Goal: Information Seeking & Learning: Learn about a topic

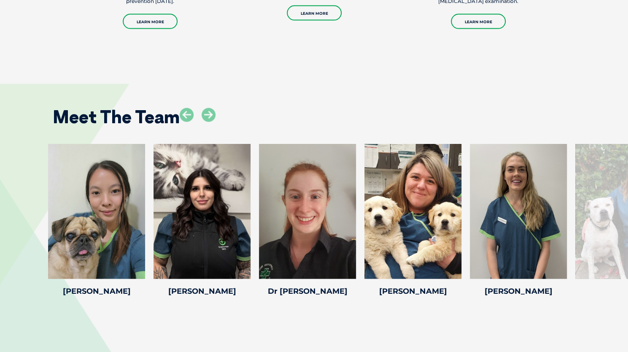
scroll to position [1132, 0]
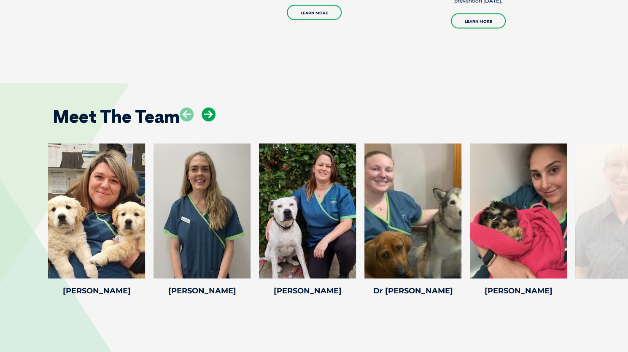
click at [207, 108] on icon at bounding box center [209, 115] width 14 height 14
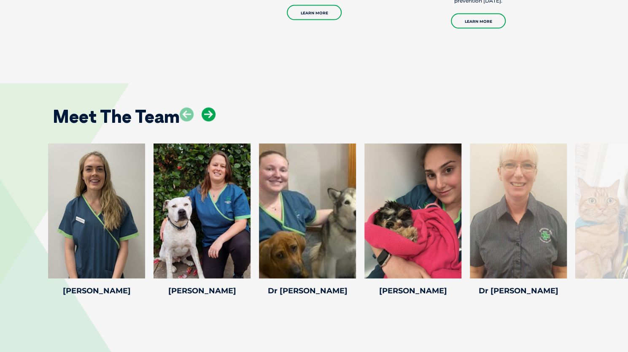
click at [207, 108] on icon at bounding box center [209, 115] width 14 height 14
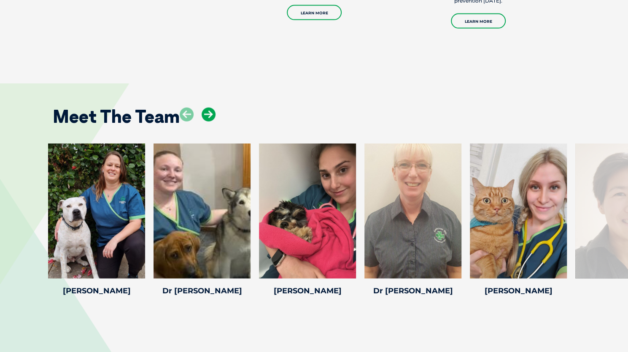
click at [207, 108] on icon at bounding box center [209, 115] width 14 height 14
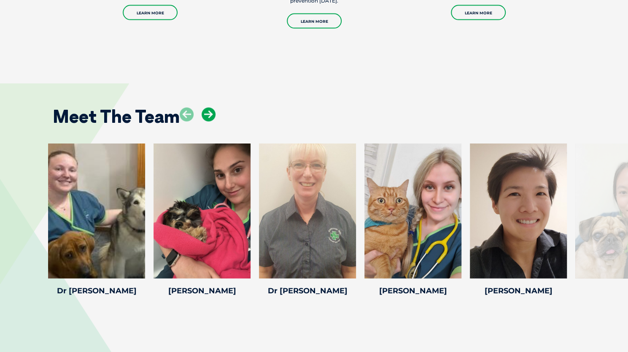
click at [207, 108] on icon at bounding box center [209, 115] width 14 height 14
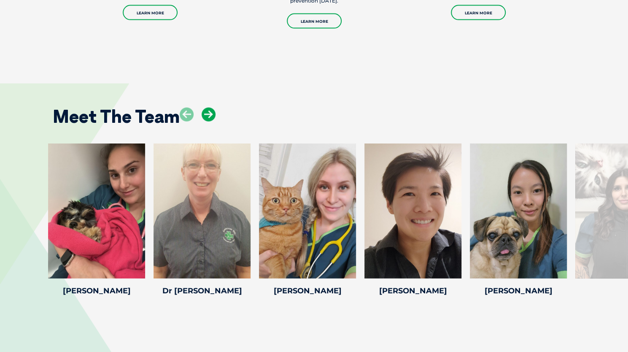
click at [207, 108] on icon at bounding box center [209, 115] width 14 height 14
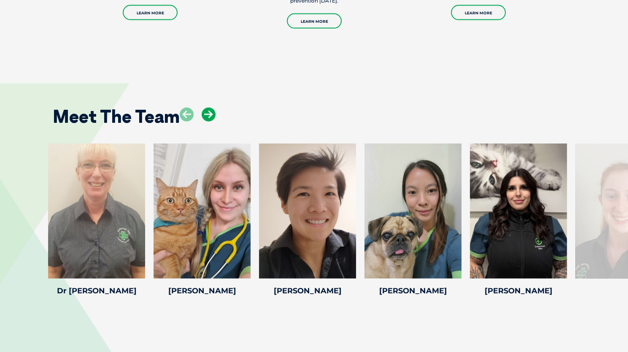
click at [207, 108] on icon at bounding box center [209, 115] width 14 height 14
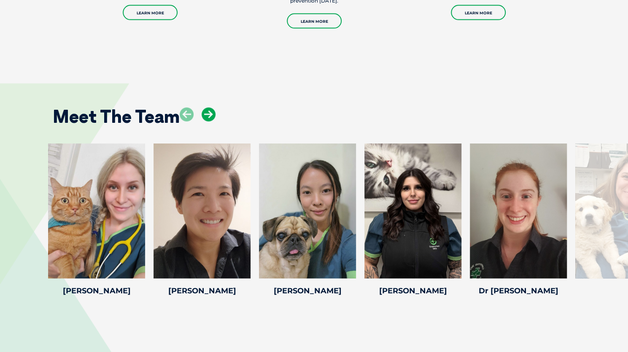
click at [207, 108] on icon at bounding box center [209, 115] width 14 height 14
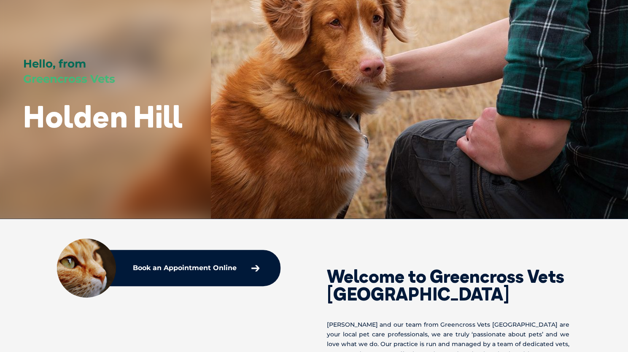
scroll to position [0, 0]
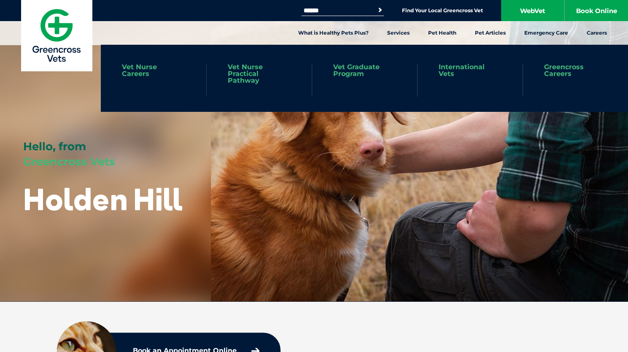
click at [253, 78] on link "Vet Nurse Practical Pathway" at bounding box center [259, 74] width 63 height 20
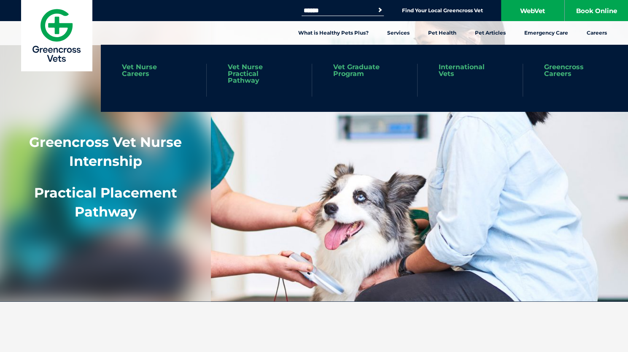
click at [140, 75] on link "Vet Nurse Careers" at bounding box center [153, 70] width 63 height 13
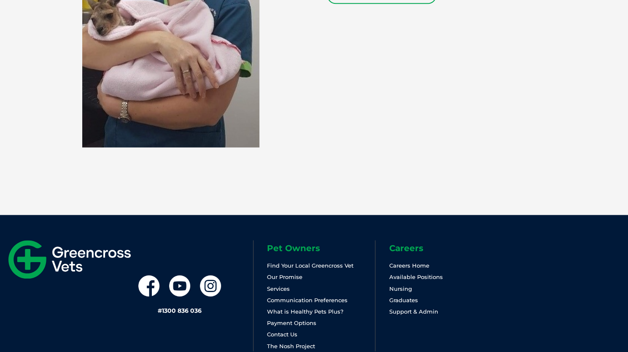
scroll to position [2487, 0]
